Goal: Information Seeking & Learning: Understand process/instructions

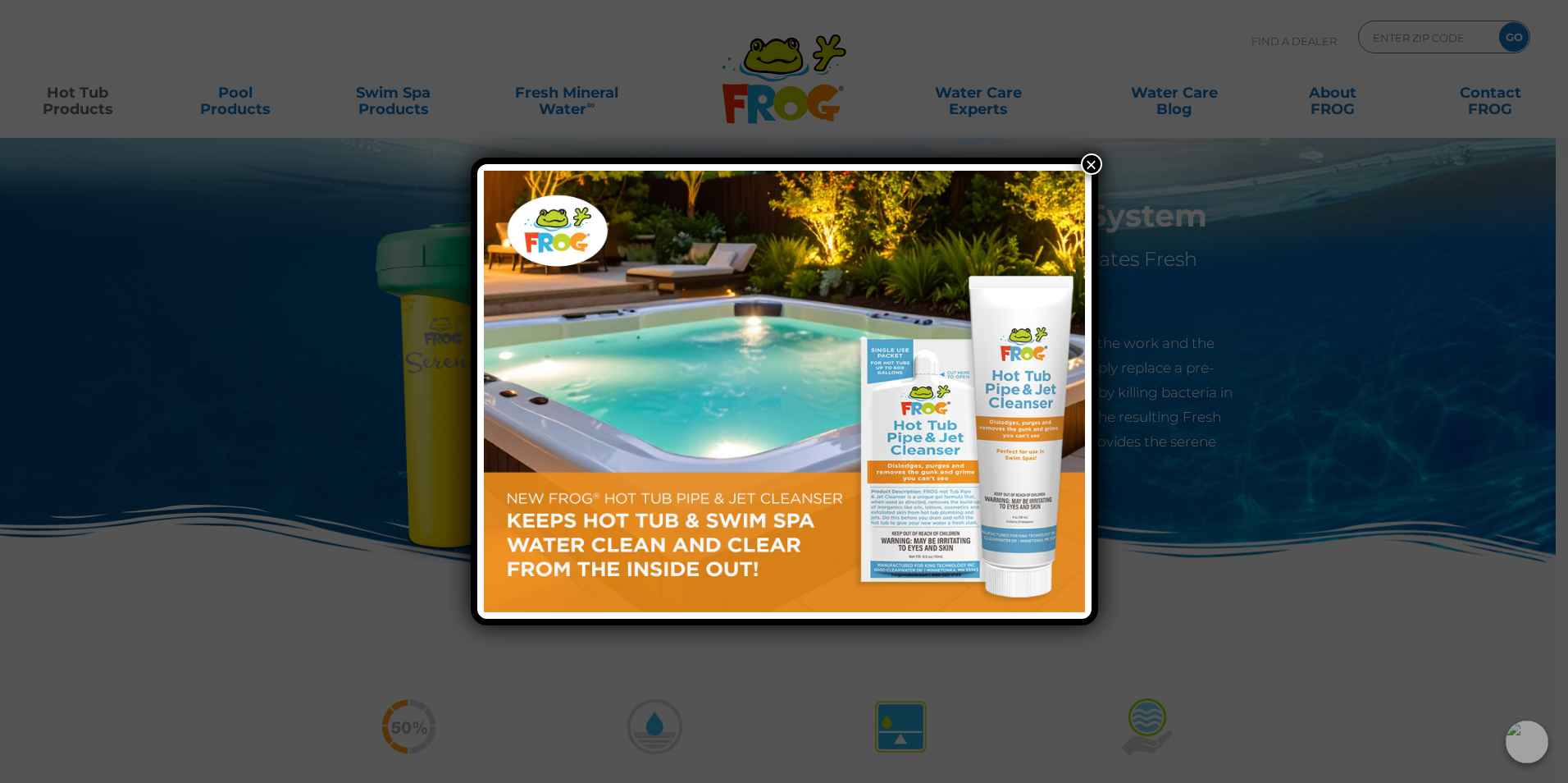
click at [1093, 166] on button "×" at bounding box center [1091, 164] width 21 height 21
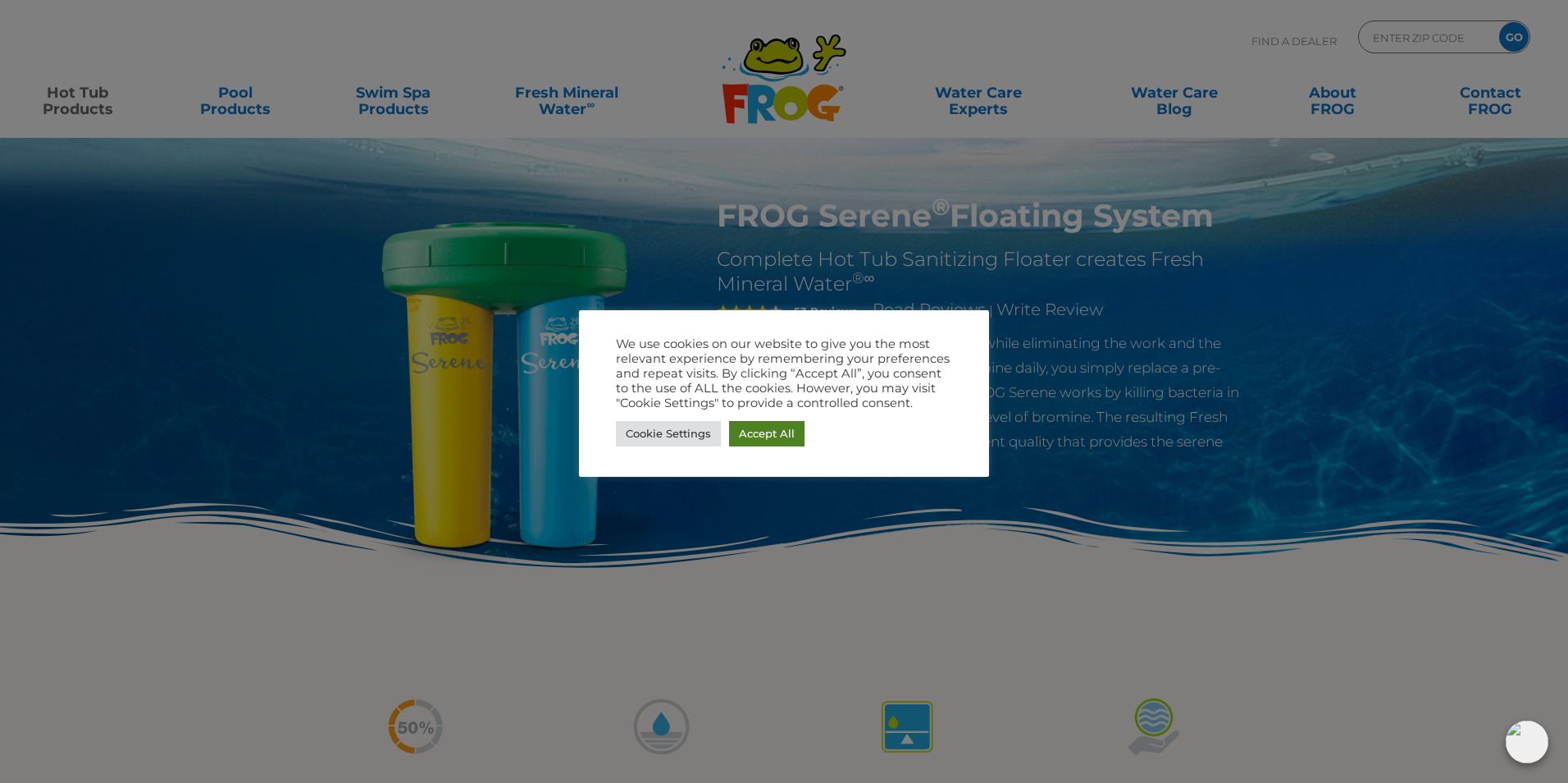
click at [748, 442] on link "Accept All" at bounding box center [766, 433] width 75 height 25
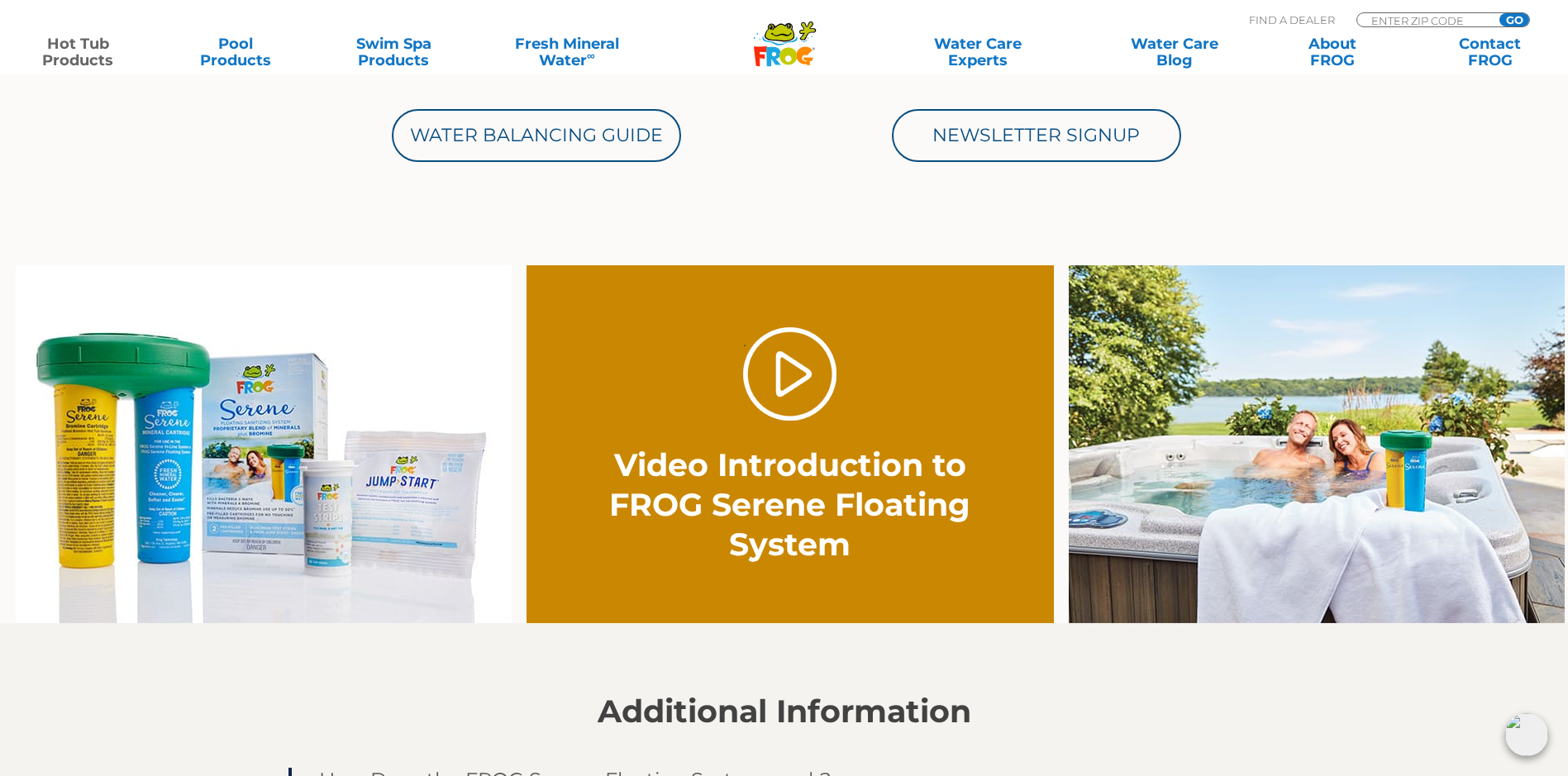
scroll to position [992, 0]
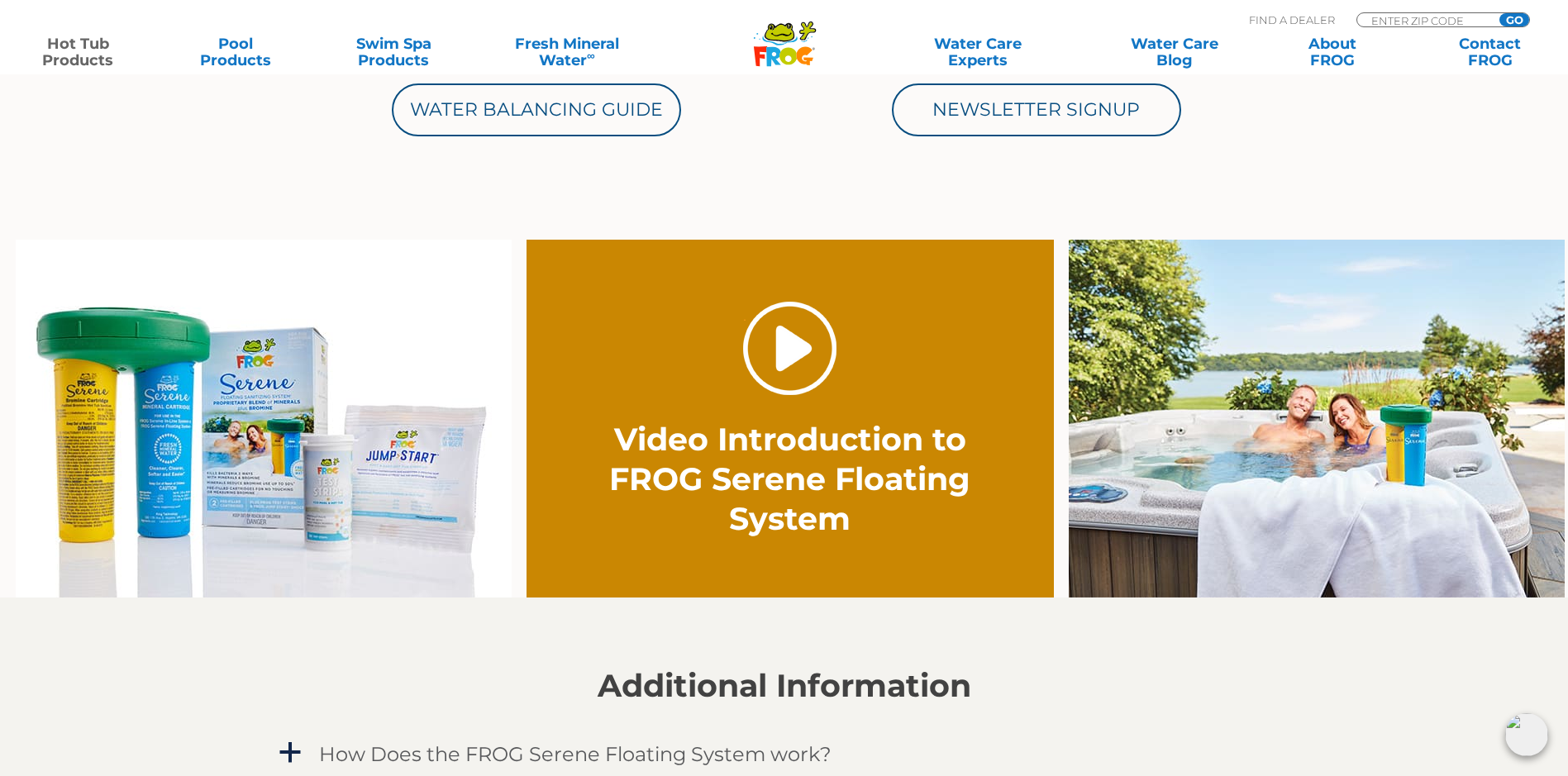
click at [799, 348] on link "." at bounding box center [790, 349] width 94 height 94
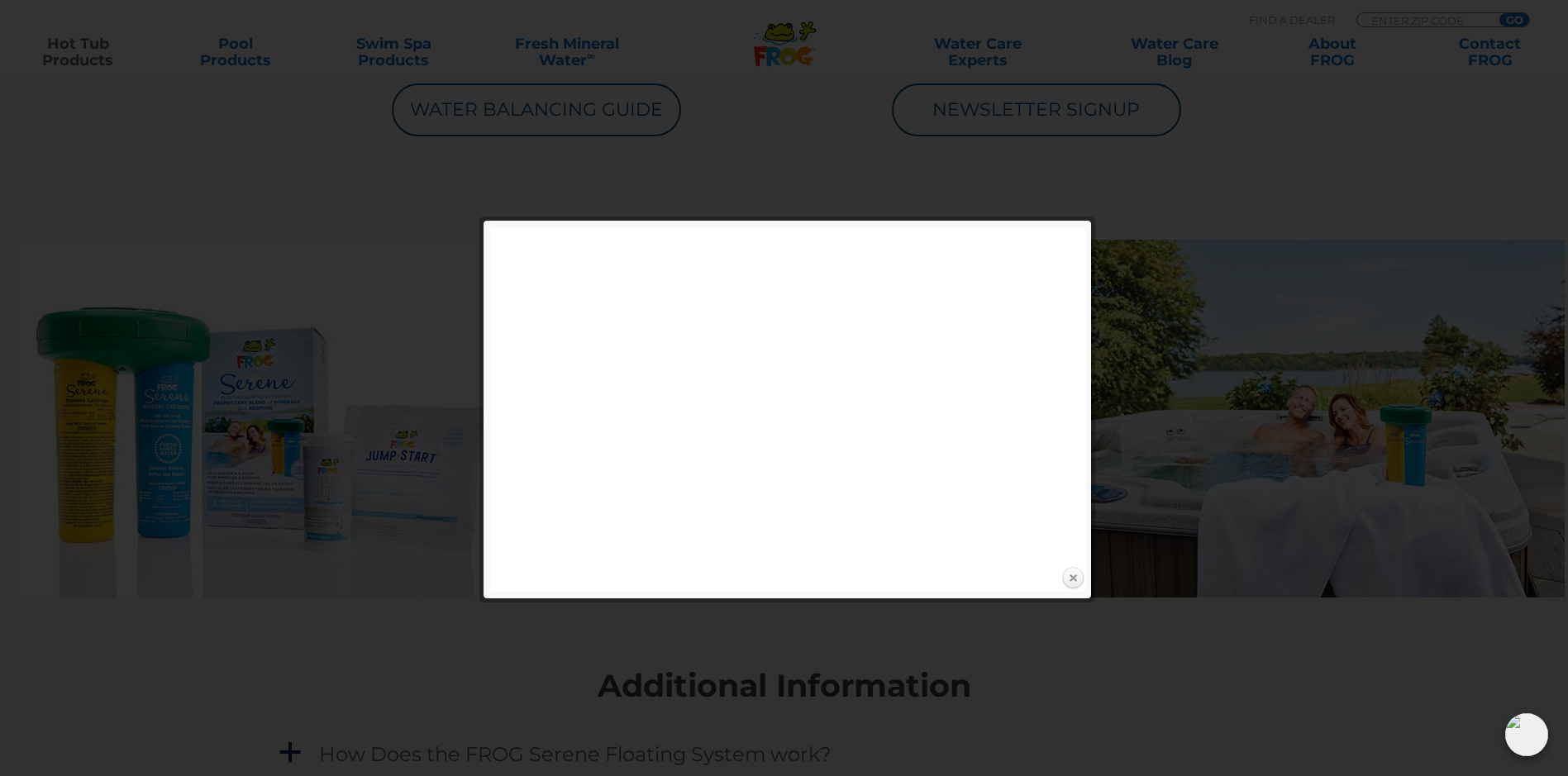
click at [1073, 578] on link "Close" at bounding box center [1073, 579] width 24 height 24
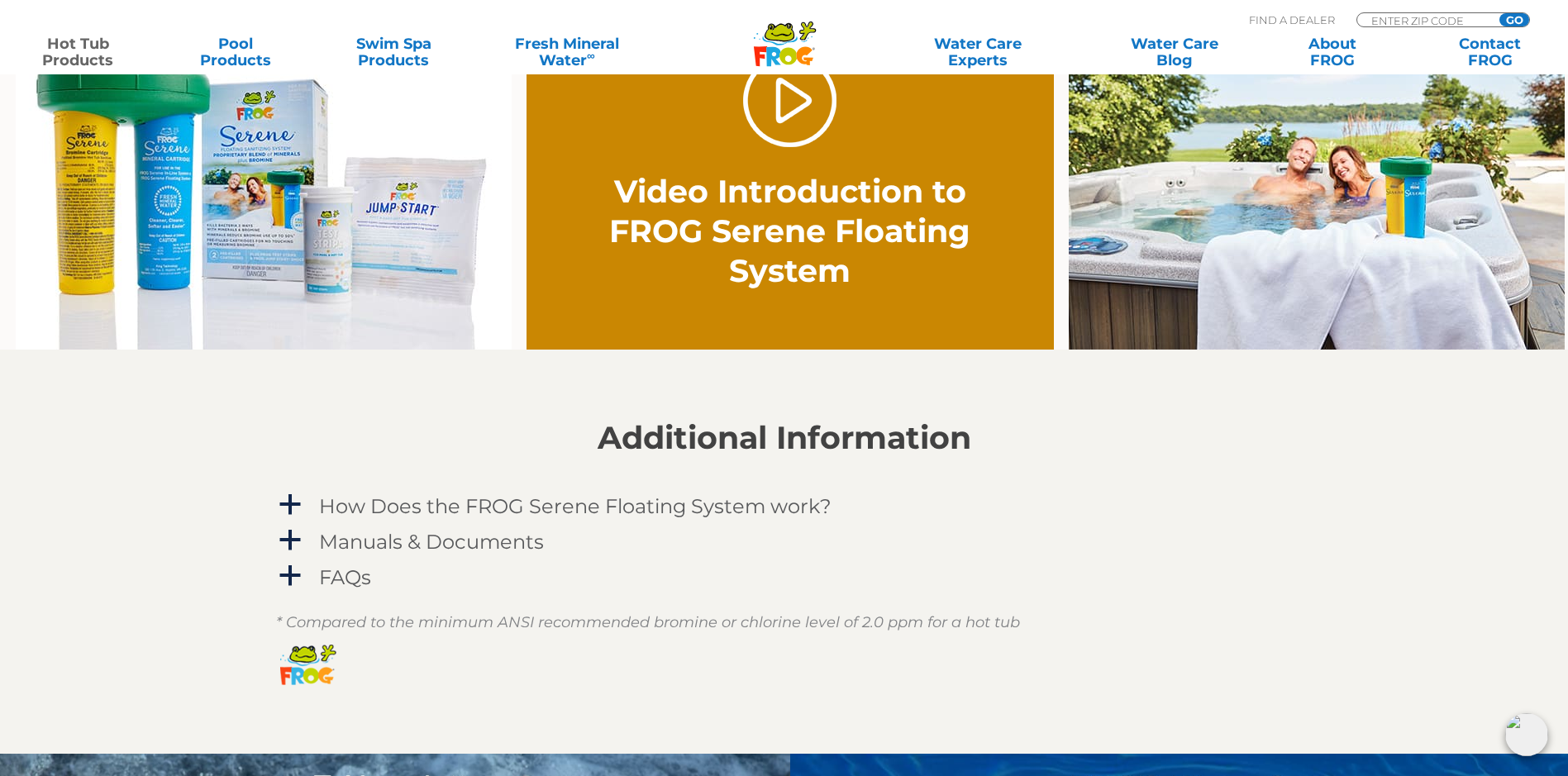
scroll to position [1323, 0]
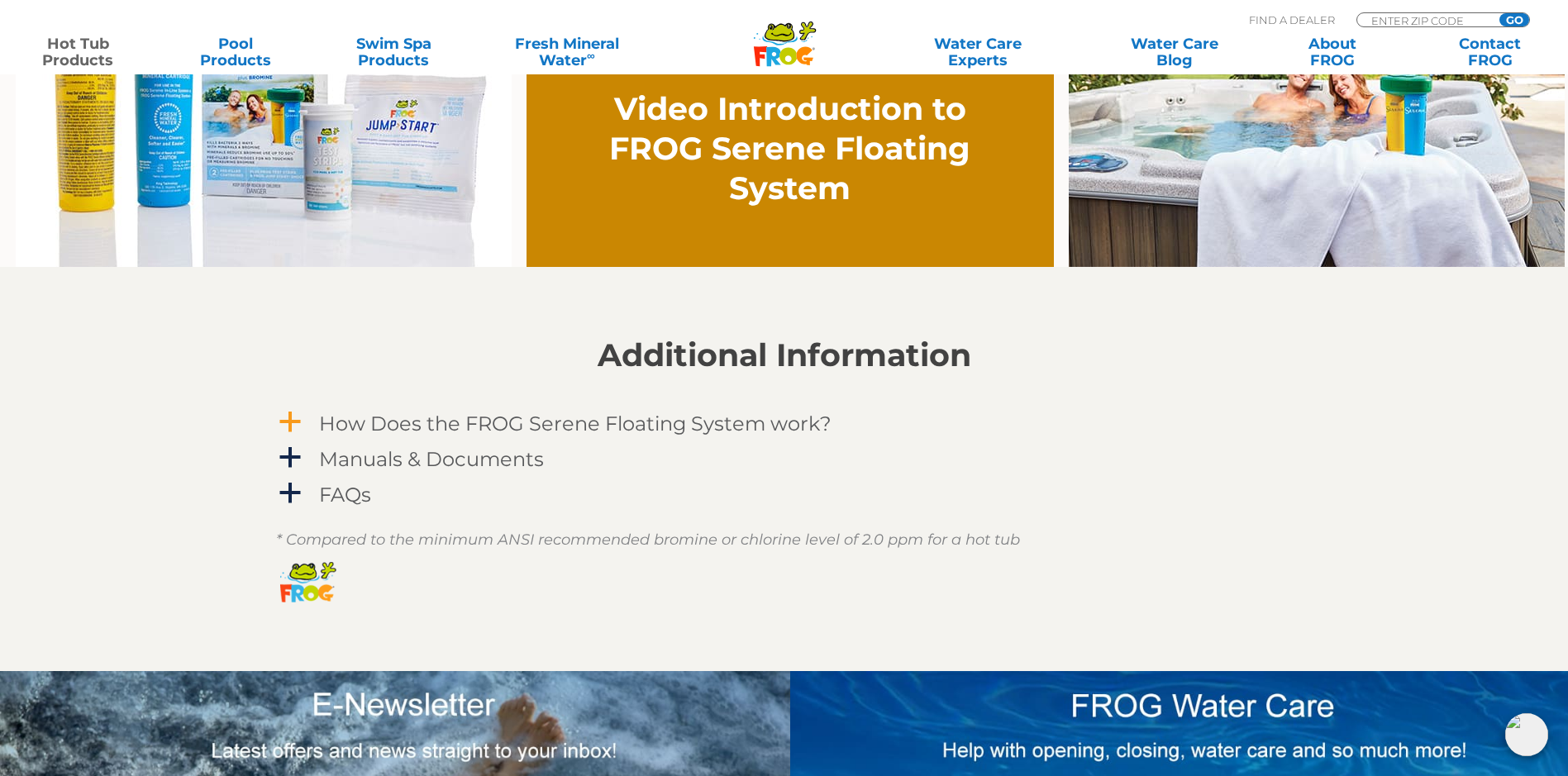
click at [414, 425] on h4 "How Does the FROG Serene Floating System work?" at bounding box center [575, 424] width 512 height 23
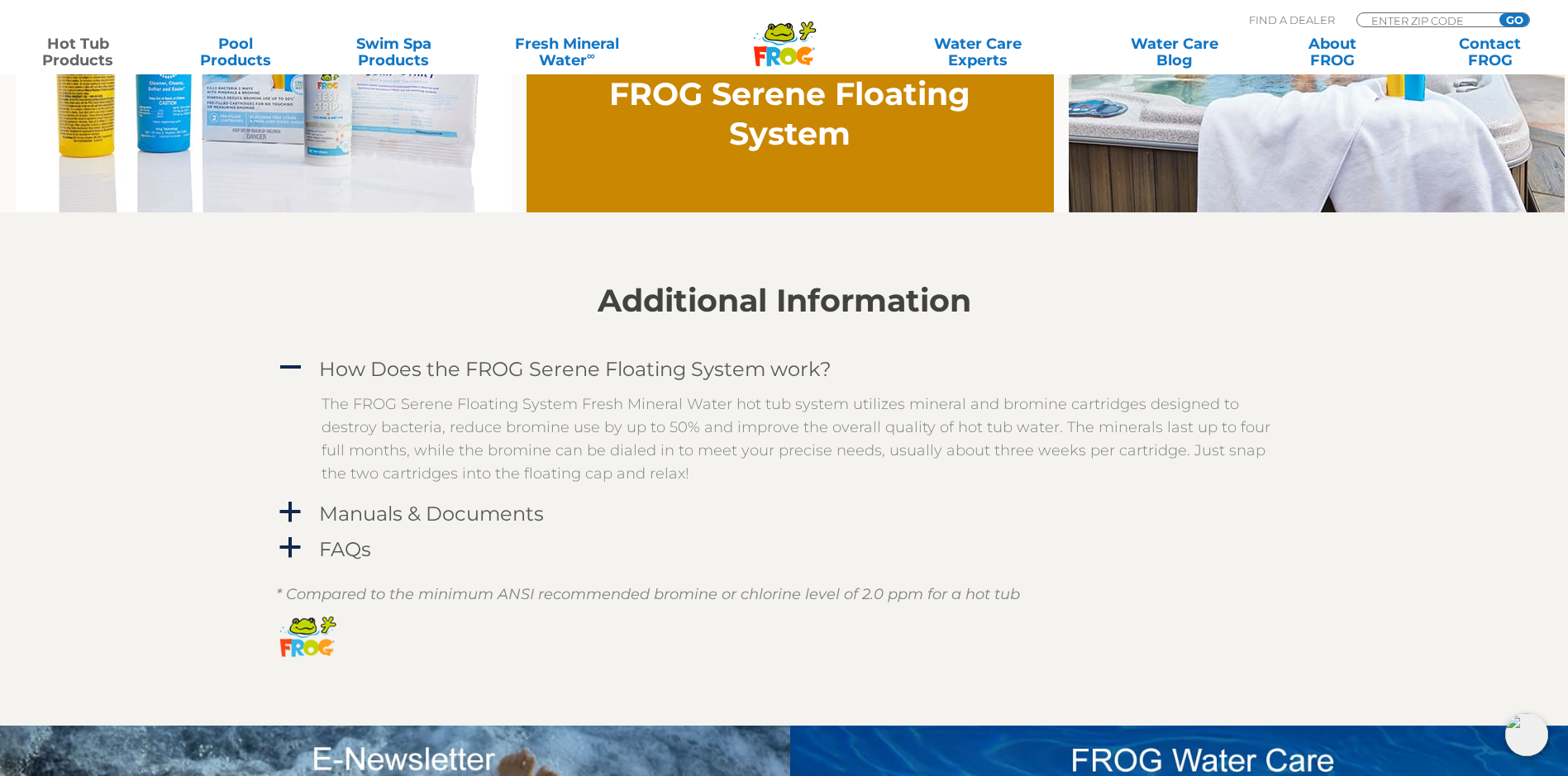
scroll to position [1406, 0]
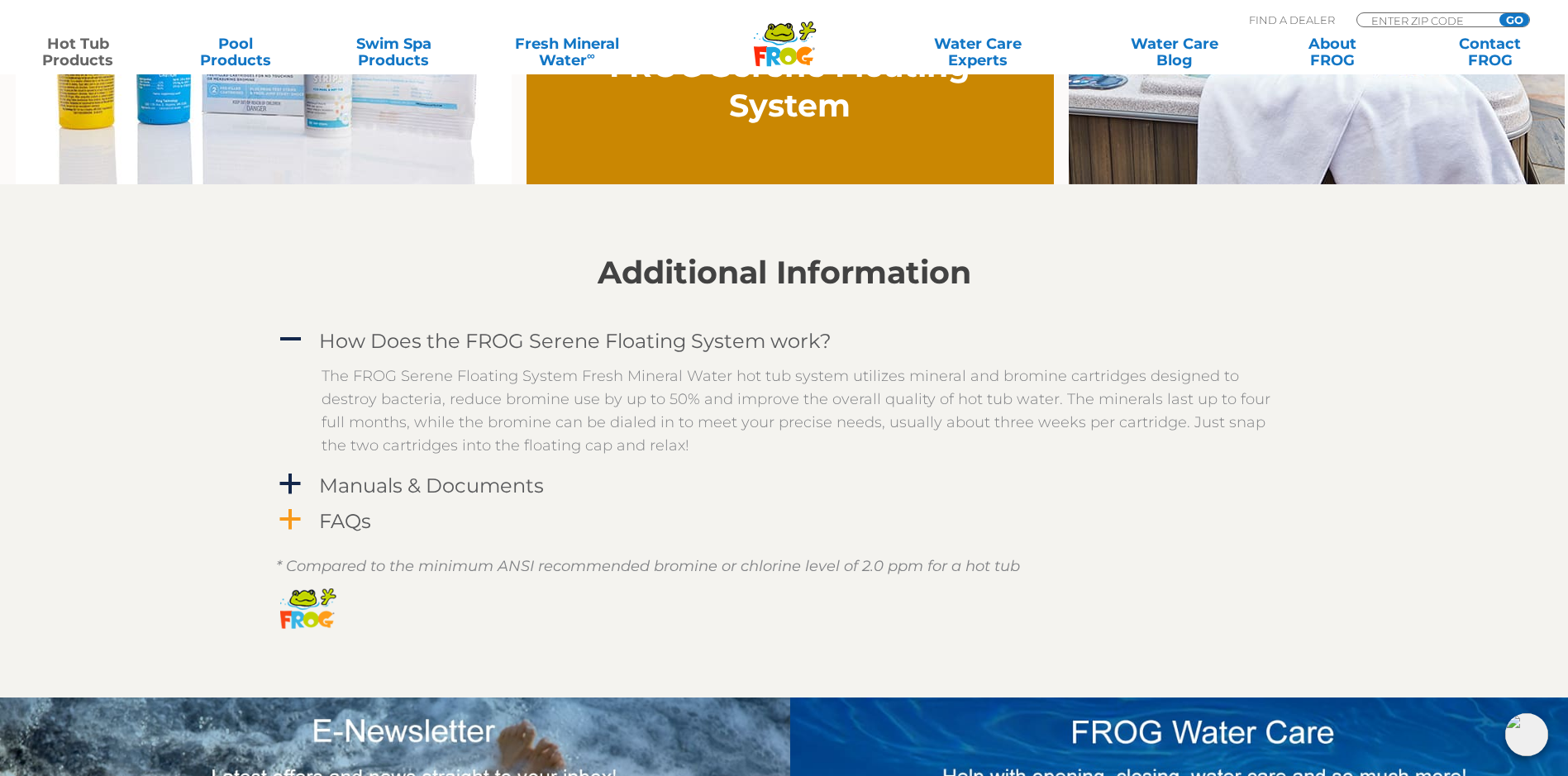
click at [346, 520] on h4 "FAQs" at bounding box center [345, 522] width 53 height 23
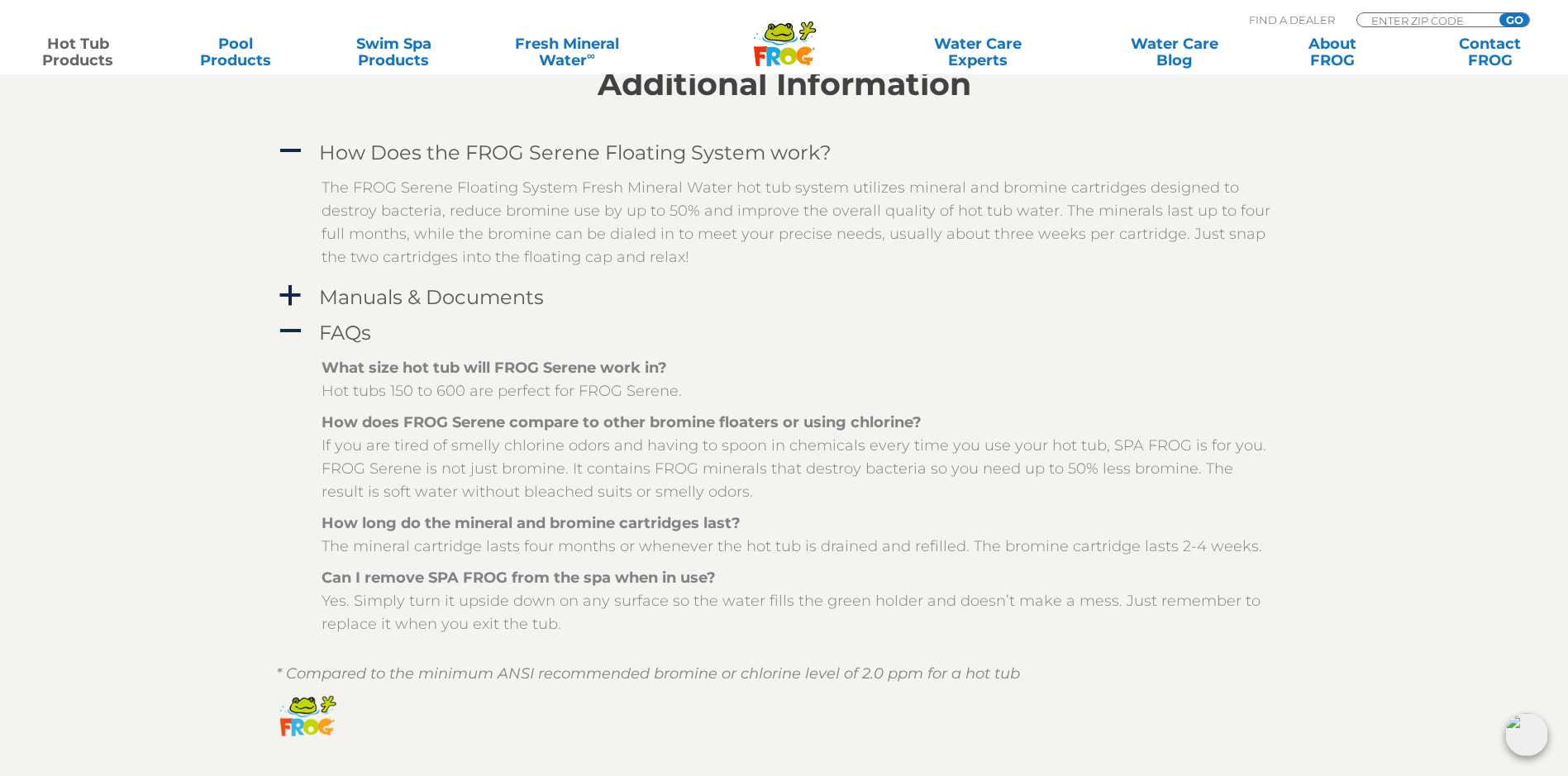
scroll to position [1571, 0]
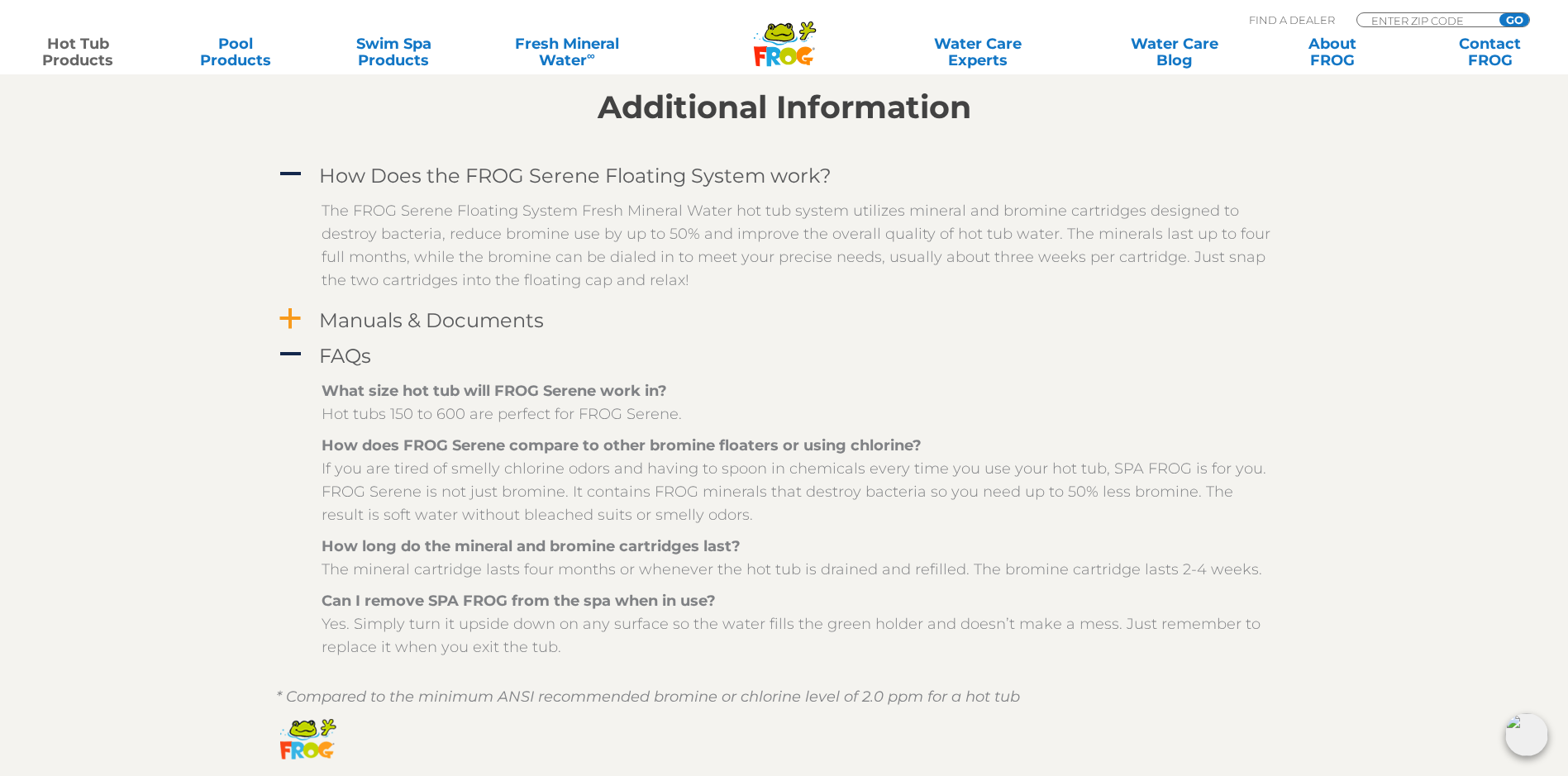
click at [391, 327] on h4 "Manuals & Documents" at bounding box center [432, 321] width 225 height 23
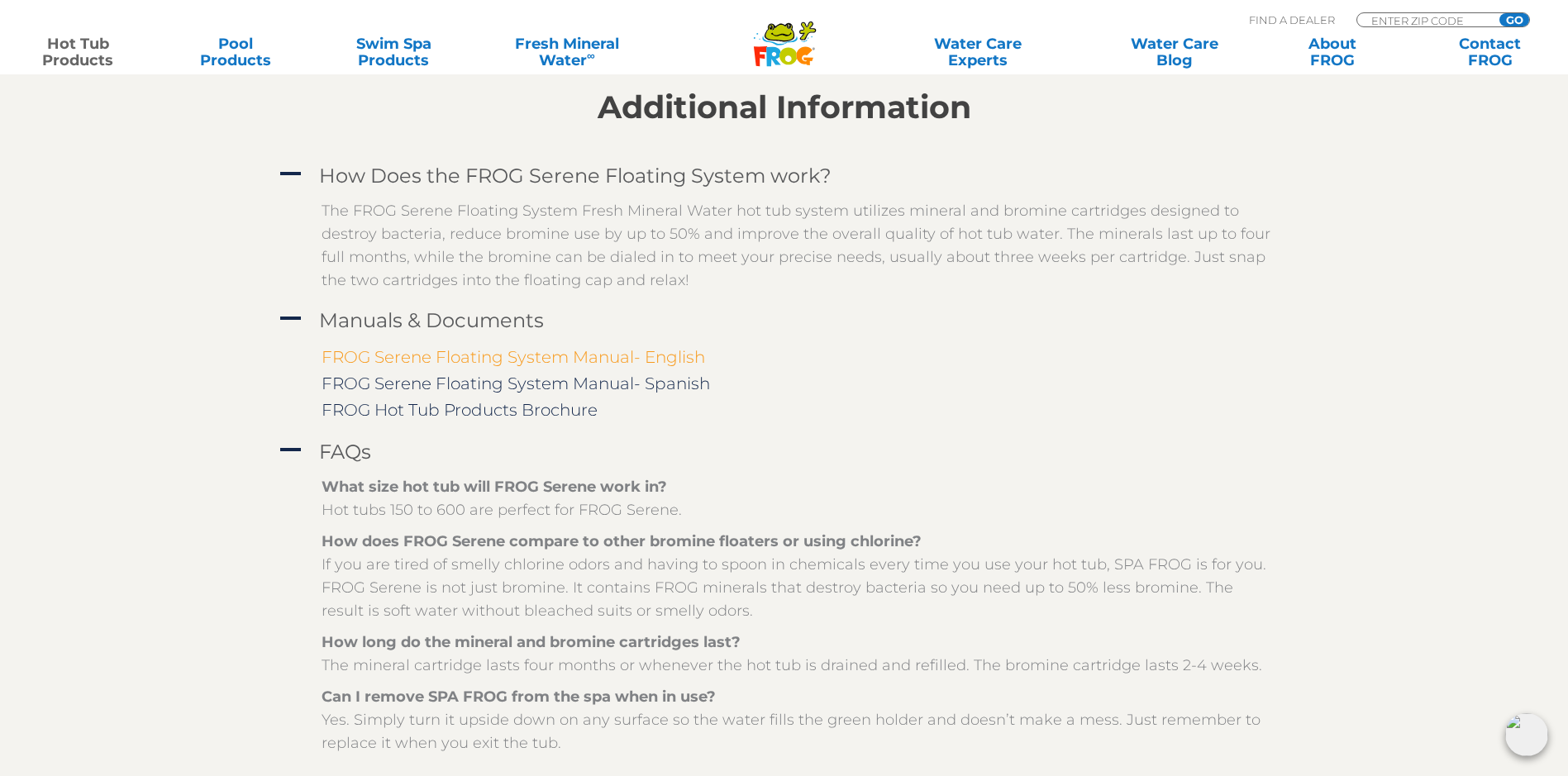
click at [476, 361] on link "FROG Serene Floating System Manual- English" at bounding box center [513, 357] width 384 height 20
